Goal: Task Accomplishment & Management: Manage account settings

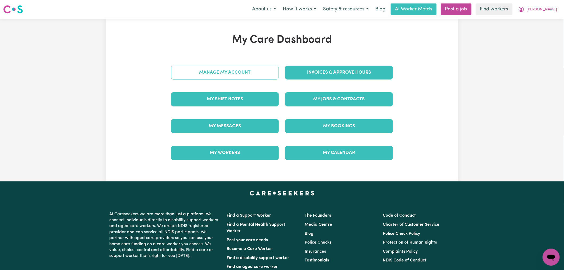
click at [262, 71] on link "Manage My Account" at bounding box center [225, 73] width 108 height 14
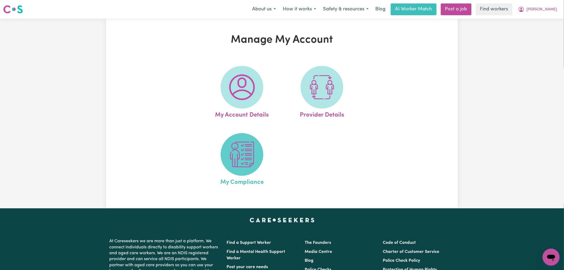
click at [249, 152] on img at bounding box center [242, 154] width 26 height 26
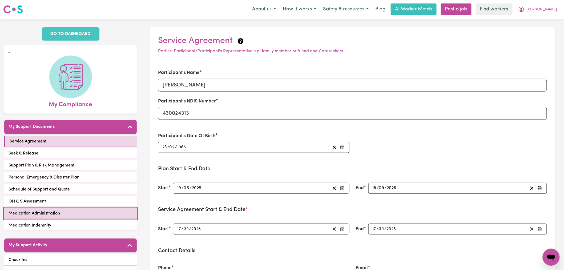
click at [67, 208] on link "Medication Administration" at bounding box center [70, 213] width 132 height 11
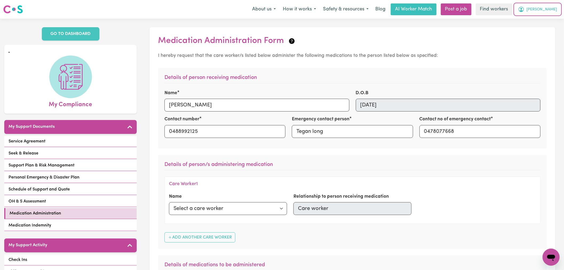
click at [546, 9] on span "[PERSON_NAME]" at bounding box center [541, 10] width 31 height 6
click at [547, 19] on link "My Dashboard" at bounding box center [539, 21] width 42 height 10
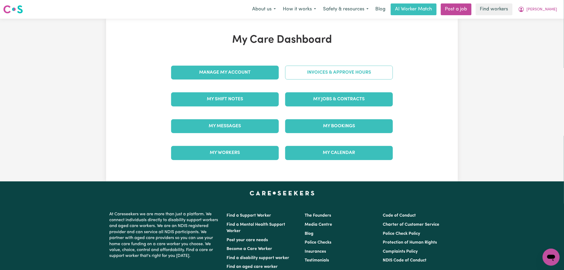
click at [344, 78] on link "Invoices & Approve Hours" at bounding box center [339, 73] width 108 height 14
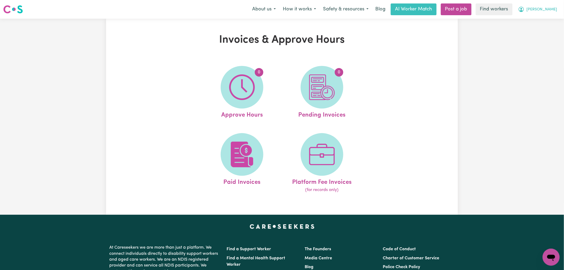
click at [545, 14] on button "[PERSON_NAME]" at bounding box center [537, 9] width 46 height 11
click at [543, 22] on link "My Dashboard" at bounding box center [539, 21] width 42 height 10
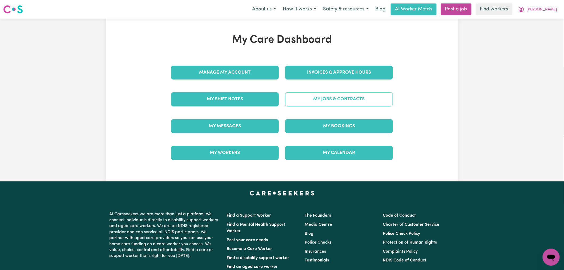
click at [327, 100] on link "My Jobs & Contracts" at bounding box center [339, 99] width 108 height 14
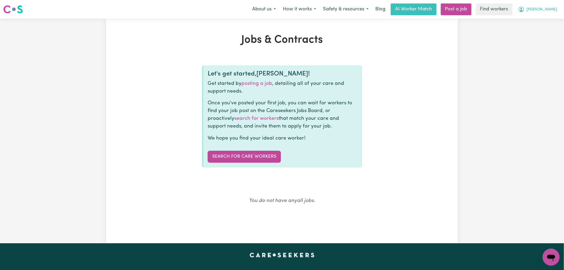
click at [542, 9] on span "[PERSON_NAME]" at bounding box center [541, 10] width 31 height 6
click at [541, 29] on link "Logout" at bounding box center [539, 31] width 42 height 10
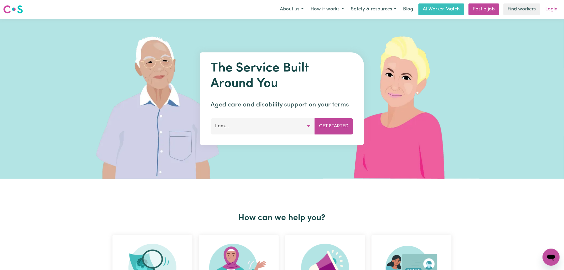
click at [551, 7] on link "Login" at bounding box center [551, 9] width 18 height 12
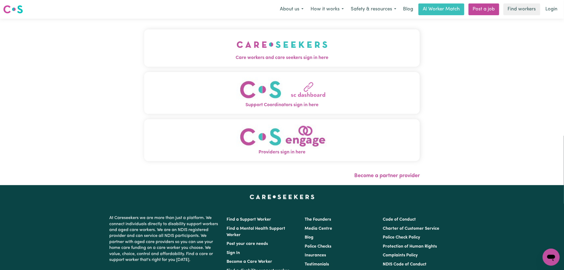
click at [237, 44] on img "Care workers and care seekers sign in here" at bounding box center [282, 45] width 91 height 20
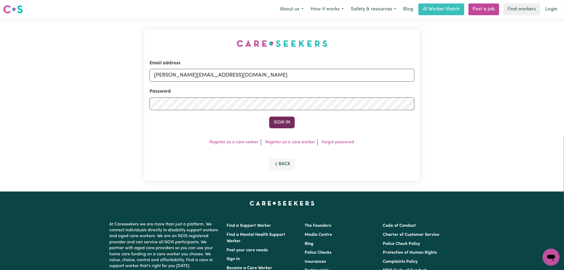
click at [285, 124] on button "Sign In" at bounding box center [282, 122] width 26 height 12
